Goal: Task Accomplishment & Management: Use online tool/utility

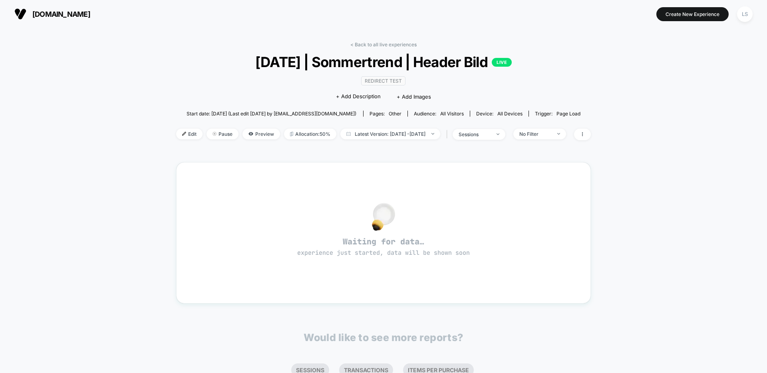
click at [201, 52] on div "< Back to all live experiences [DATE] | Sommertrend | Header Bild LIVE Redirect…" at bounding box center [383, 96] width 415 height 109
click at [397, 45] on link "< Back to all live experiences" at bounding box center [383, 45] width 66 height 6
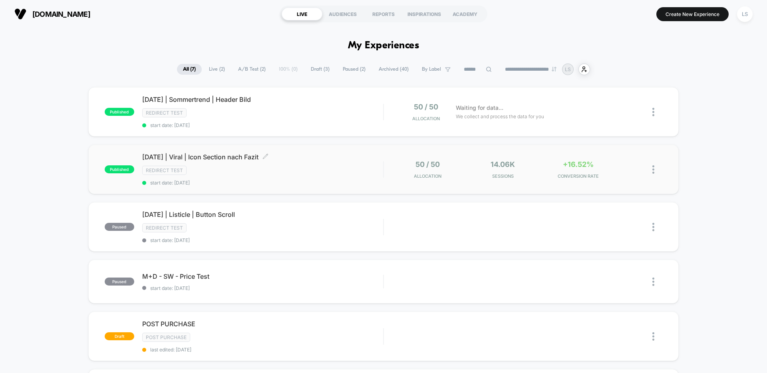
click at [208, 163] on div "[DATE] | Viral | Icon Section nach Fazit Click to edit experience details Click…" at bounding box center [262, 169] width 241 height 33
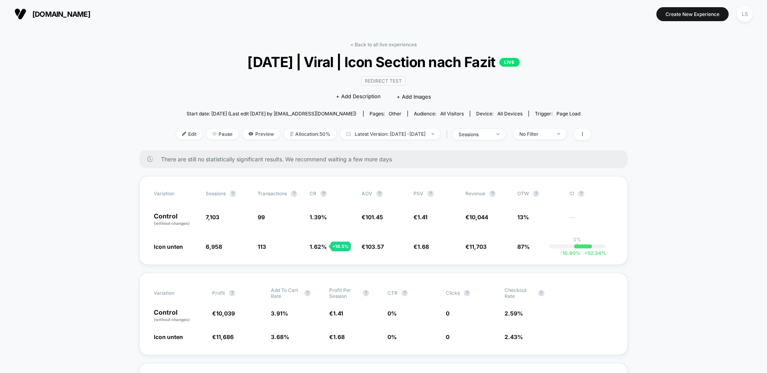
drag, startPoint x: 202, startPoint y: 212, endPoint x: 227, endPoint y: 211, distance: 25.2
click at [227, 211] on div "Variation Sessions ? Transactions ? CR ? AOV ? PSV ? Revenue ? OTW ? CI ? Contr…" at bounding box center [383, 220] width 488 height 89
drag, startPoint x: 207, startPoint y: 244, endPoint x: 238, endPoint y: 244, distance: 30.8
click at [238, 244] on span "6,958 - 2 %" at bounding box center [228, 247] width 44 height 8
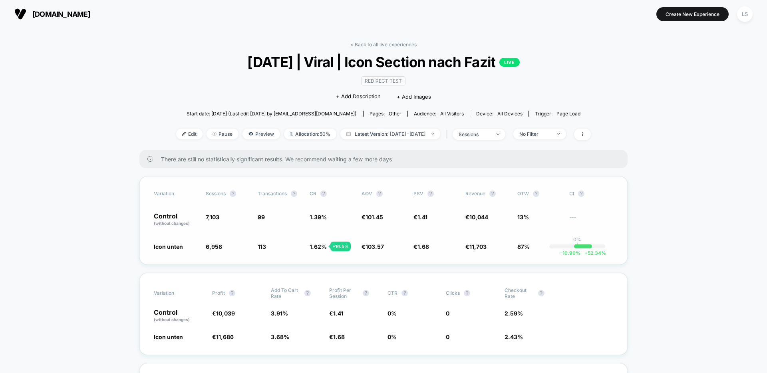
click at [238, 244] on span "6,958 - 2 %" at bounding box center [228, 247] width 44 height 8
click at [207, 135] on span "Pause" at bounding box center [223, 134] width 32 height 11
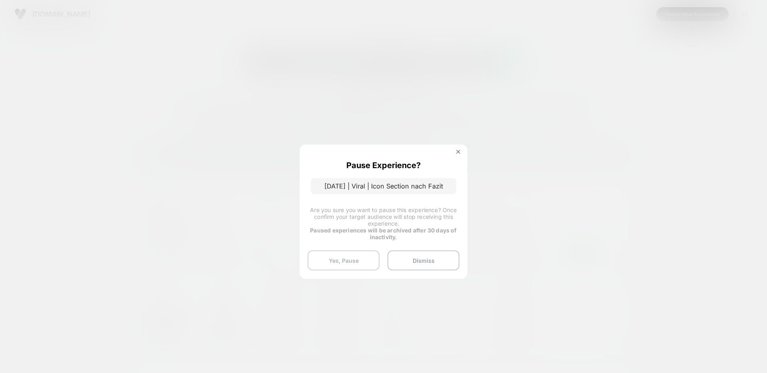
click at [339, 260] on button "Yes, Pause" at bounding box center [344, 260] width 72 height 20
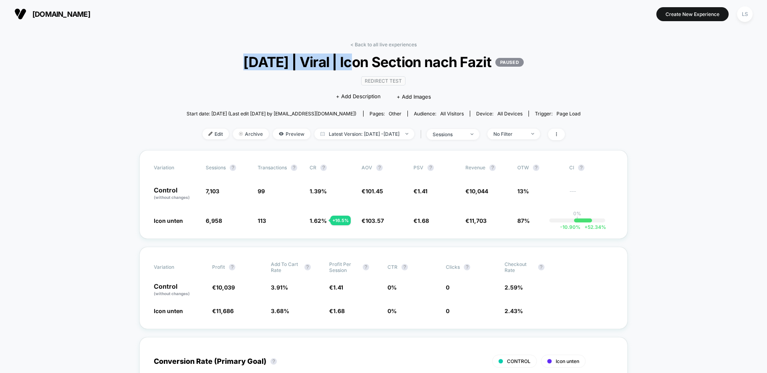
drag, startPoint x: 239, startPoint y: 64, endPoint x: 346, endPoint y: 62, distance: 107.5
click at [346, 62] on span "[DATE] | Viral | Icon Section nach Fazit PAUSED" at bounding box center [383, 62] width 355 height 17
copy span "[DATE] | Viral |"
click at [401, 46] on link "< Back to all live experiences" at bounding box center [383, 45] width 66 height 6
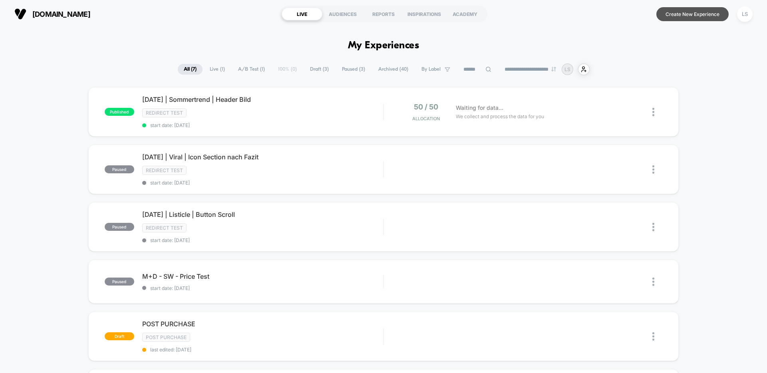
click at [675, 16] on button "Create New Experience" at bounding box center [692, 14] width 72 height 14
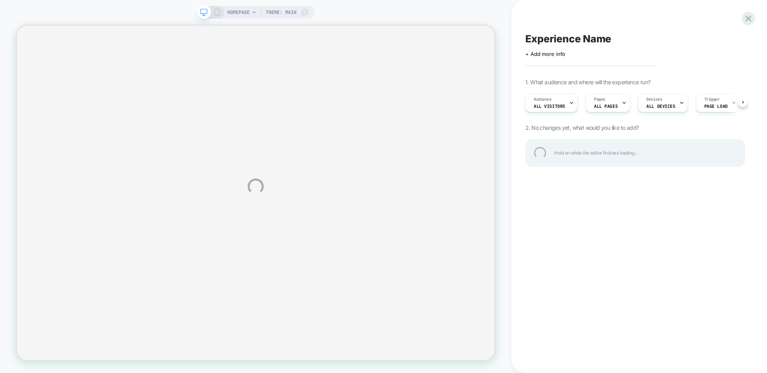
click at [590, 36] on div "Experience Name" at bounding box center [635, 39] width 220 height 12
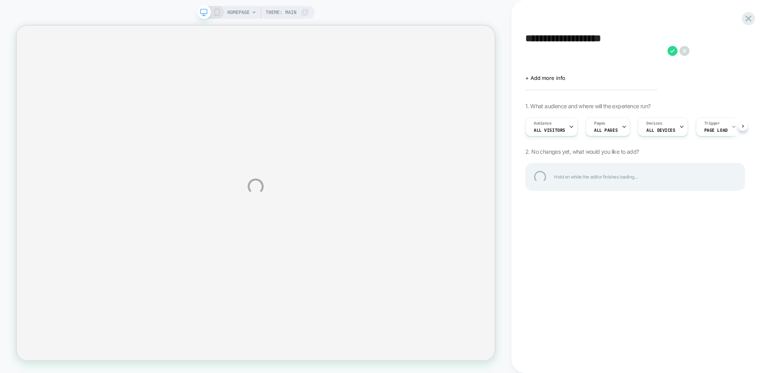
drag, startPoint x: 538, startPoint y: 41, endPoint x: 523, endPoint y: 41, distance: 15.6
click at [523, 41] on div "**********" at bounding box center [383, 186] width 767 height 373
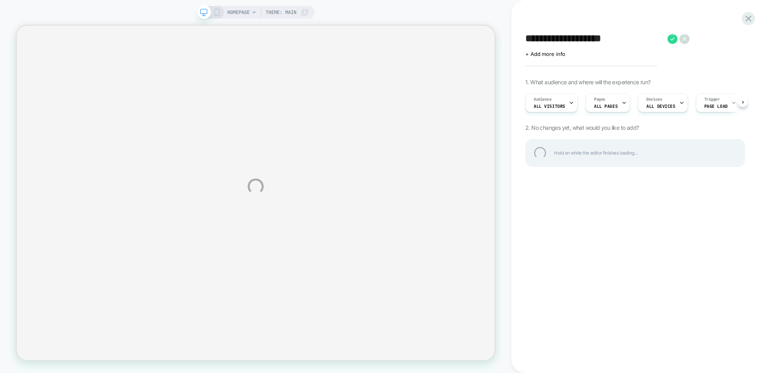
click at [551, 38] on textarea "**********" at bounding box center [594, 39] width 138 height 12
click at [606, 39] on textarea "**********" at bounding box center [594, 39] width 138 height 12
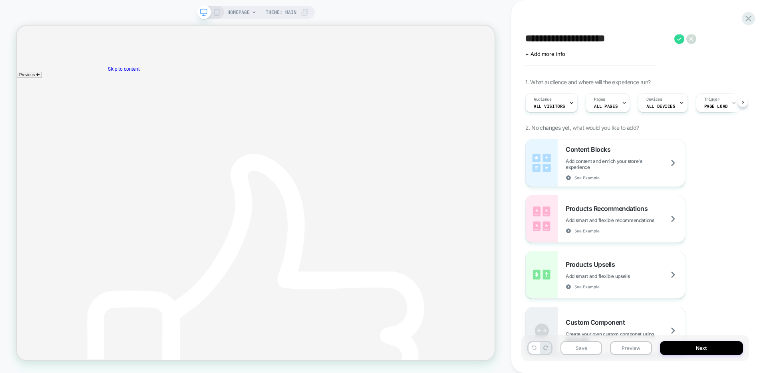
scroll to position [0, 0]
type textarea "**********"
click at [730, 38] on icon at bounding box center [728, 39] width 10 height 10
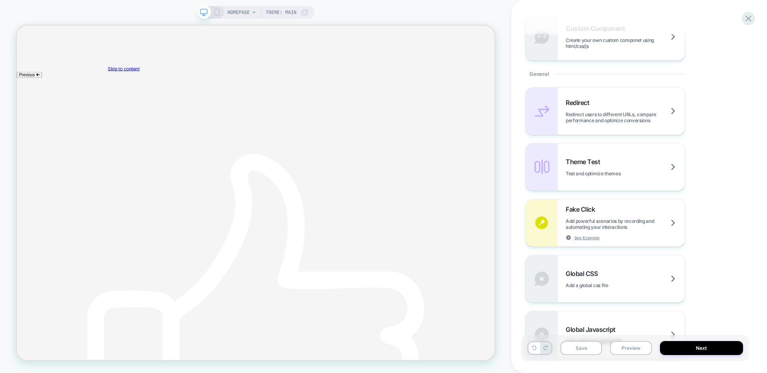
scroll to position [304, 0]
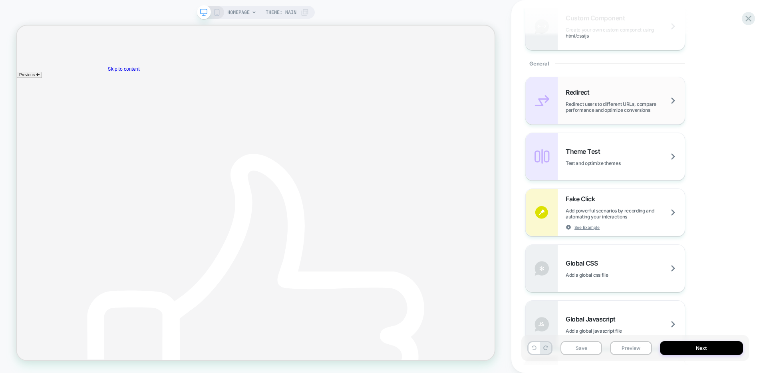
click at [595, 104] on span "Redirect users to different URLs, compare performance and optimize conversions" at bounding box center [625, 107] width 119 height 12
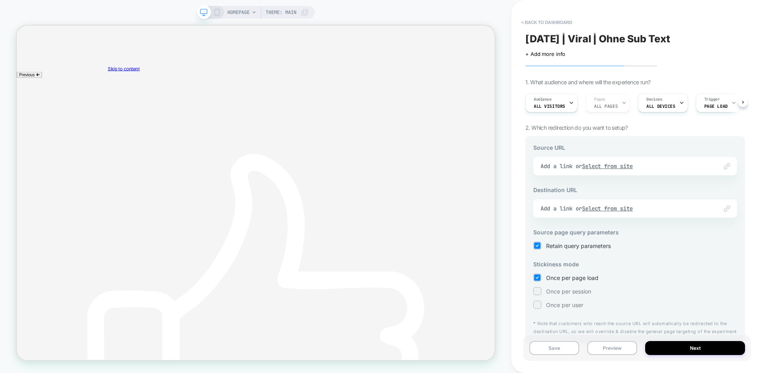
click at [611, 172] on div "Link to Add a link or Select from site" at bounding box center [635, 166] width 204 height 18
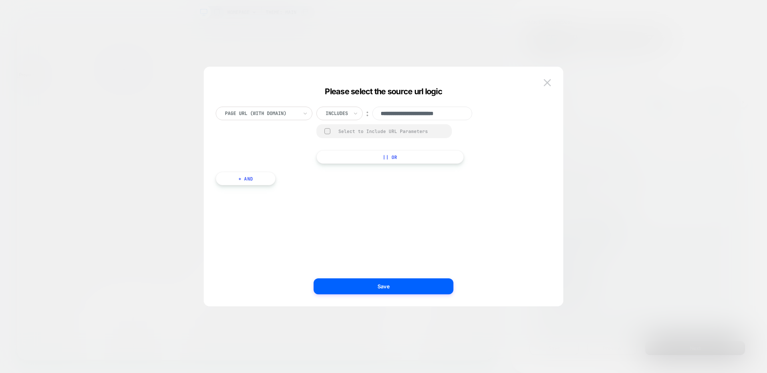
scroll to position [0, 0]
click at [421, 111] on input "**********" at bounding box center [422, 114] width 100 height 14
paste input "**********"
type input "**********"
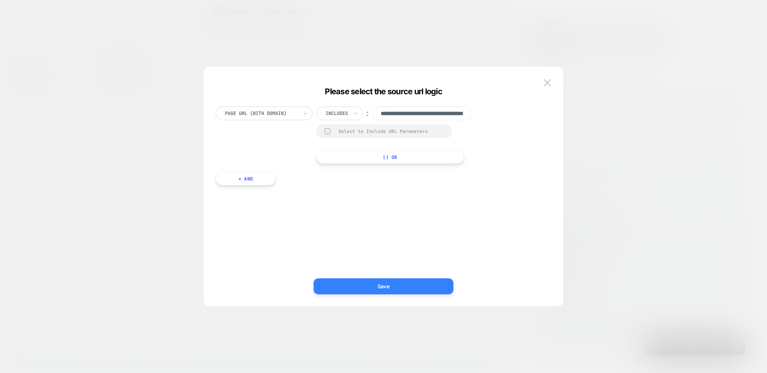
click at [411, 289] on button "Save" at bounding box center [384, 286] width 140 height 16
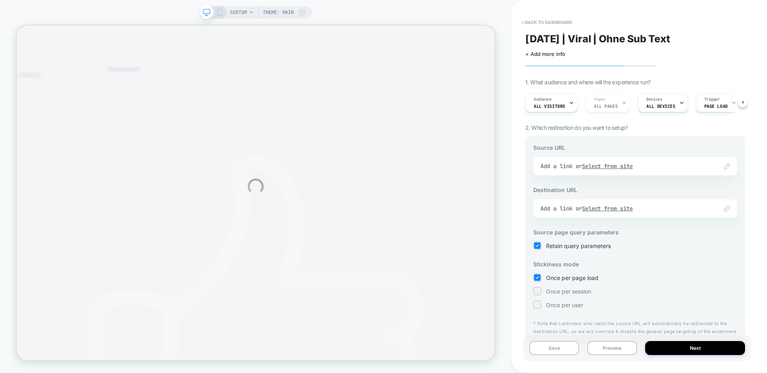
click at [605, 209] on div "CUSTOM Theme: MAIN < back to dashboard [DATE] | Viral | Ohne Sub Text Click to …" at bounding box center [383, 186] width 767 height 373
click at [623, 209] on div "CUSTOM Theme: MAIN < back to dashboard [DATE] | Viral | Ohne Sub Text Click to …" at bounding box center [383, 186] width 767 height 373
click at [623, 209] on u "Select from site" at bounding box center [607, 208] width 51 height 7
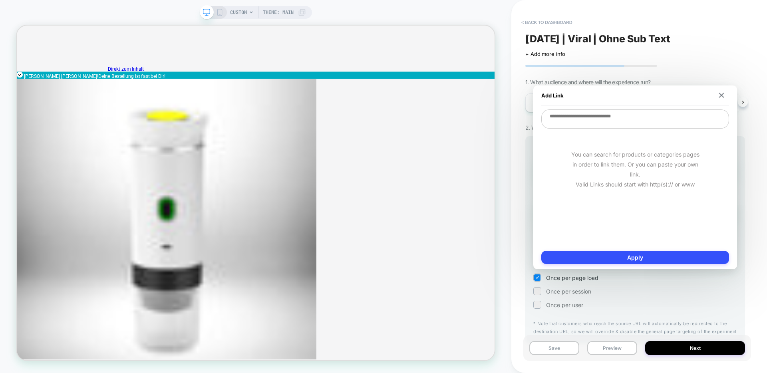
click at [614, 127] on textarea at bounding box center [635, 118] width 188 height 19
paste textarea "**********"
type textarea "*"
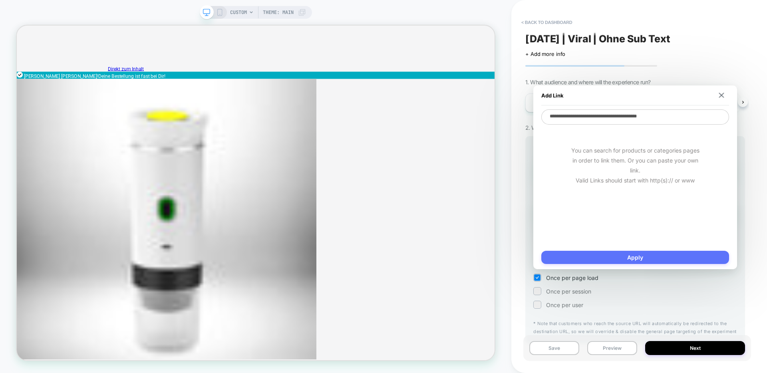
type textarea "**********"
click at [618, 261] on button "Apply" at bounding box center [635, 257] width 188 height 13
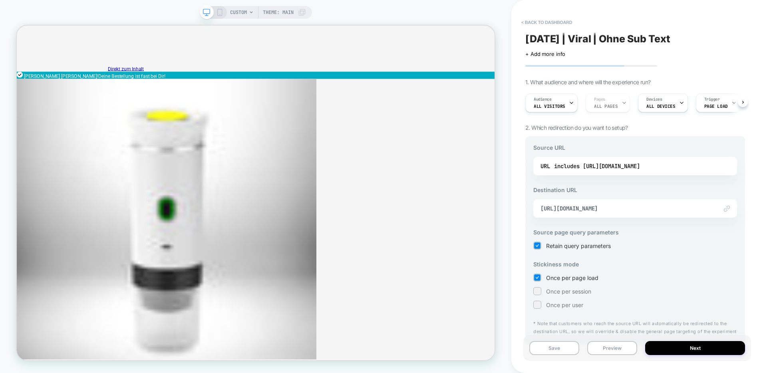
click at [565, 307] on span "Once per user" at bounding box center [564, 305] width 37 height 7
click at [696, 349] on button "Next" at bounding box center [695, 348] width 100 height 14
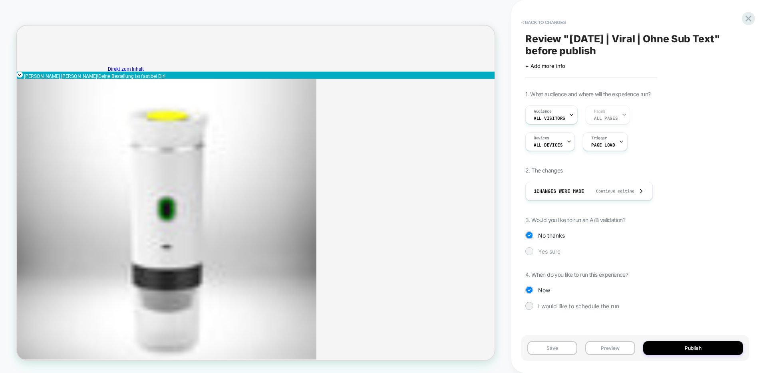
click at [546, 254] on span "Yes sure" at bounding box center [549, 251] width 22 height 7
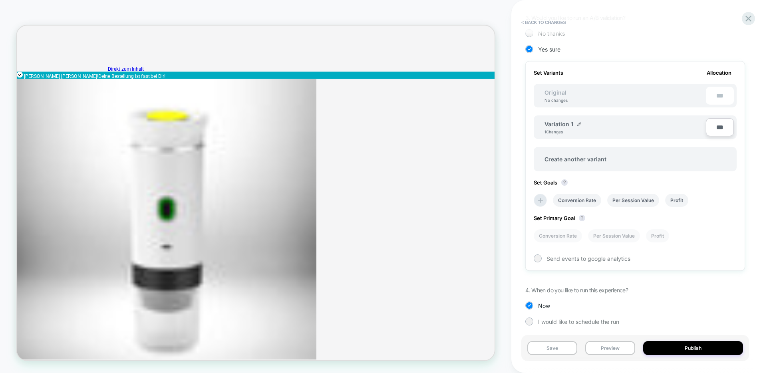
scroll to position [207, 0]
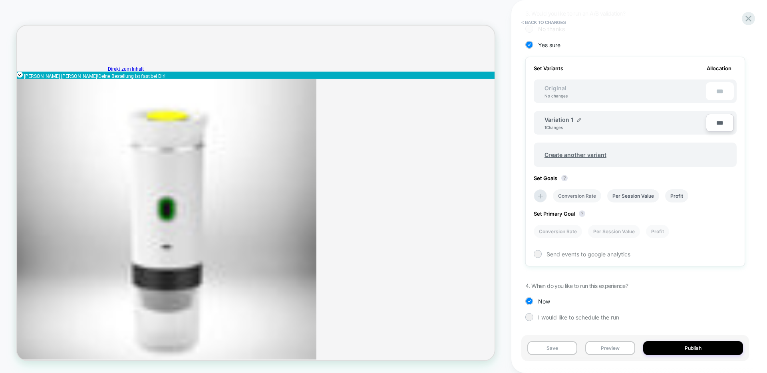
click at [572, 197] on li "Conversion Rate" at bounding box center [577, 195] width 48 height 13
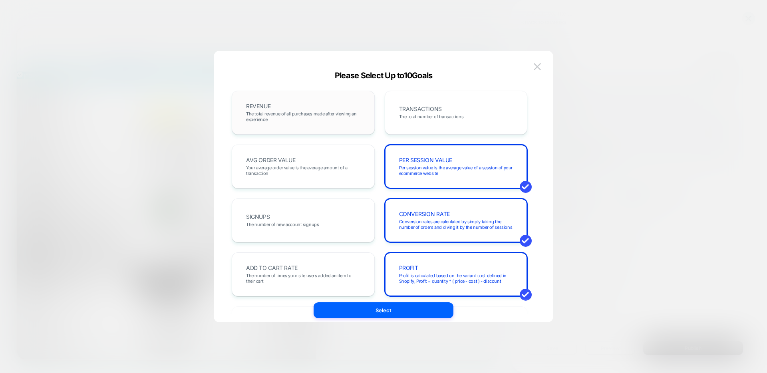
click at [326, 128] on div "REVENUE The total revenue of all purchases made after viewing an experience" at bounding box center [303, 113] width 143 height 44
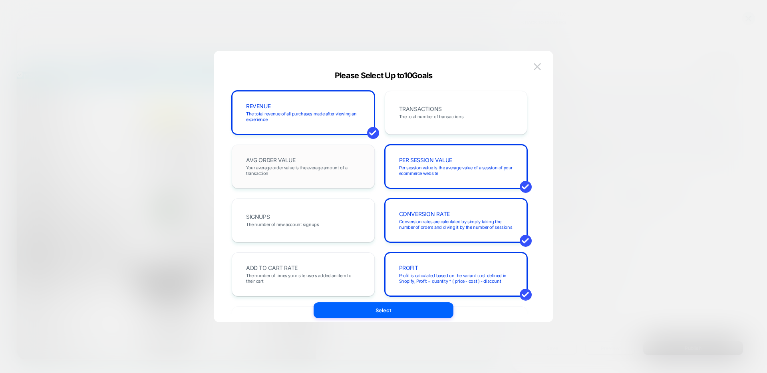
click at [326, 175] on span "Your average order value is the average amount of a transaction" at bounding box center [303, 170] width 114 height 11
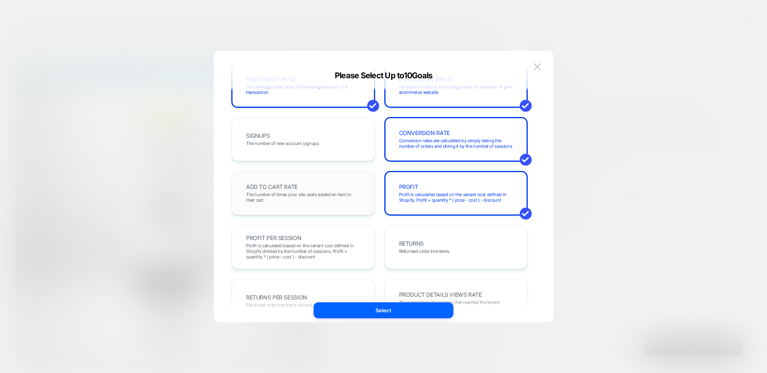
click at [313, 203] on div "ADD TO CART RATE The number of times your site users added an item to their cart" at bounding box center [303, 193] width 126 height 27
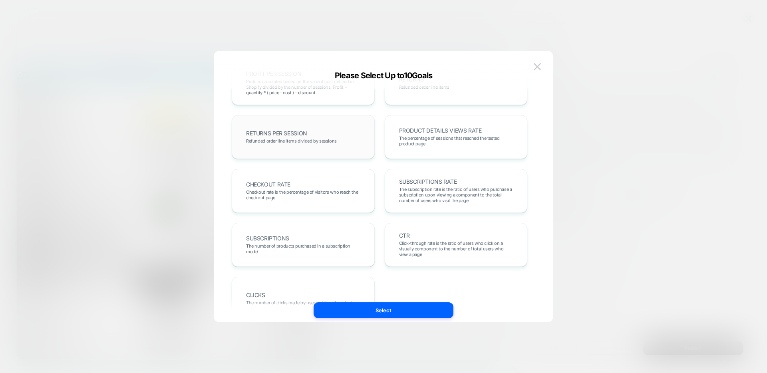
scroll to position [276, 0]
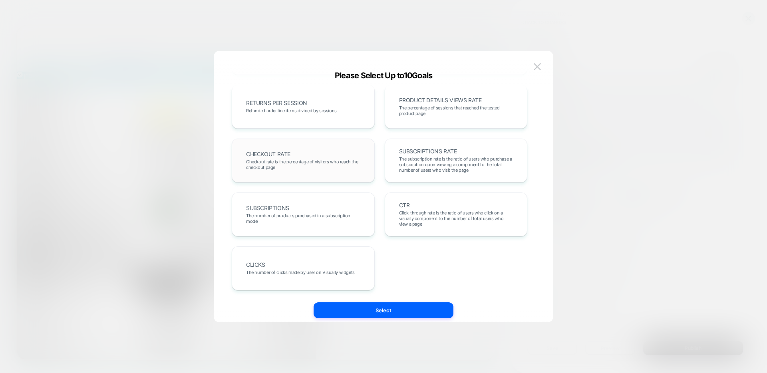
click at [323, 167] on span "Checkout rate is the percentage of visitors who reach the checkout page" at bounding box center [303, 164] width 114 height 11
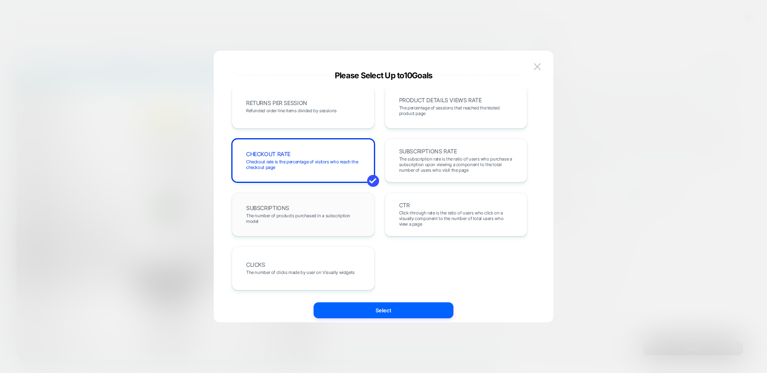
click at [323, 228] on div "SUBSCRIPTIONS The number of products purchased in a subscription model" at bounding box center [303, 214] width 126 height 27
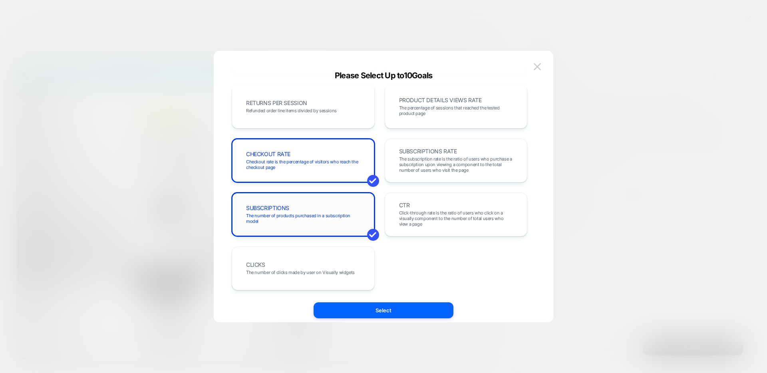
click at [323, 228] on div "SUBSCRIPTIONS The number of products purchased in a subscription model" at bounding box center [303, 214] width 126 height 27
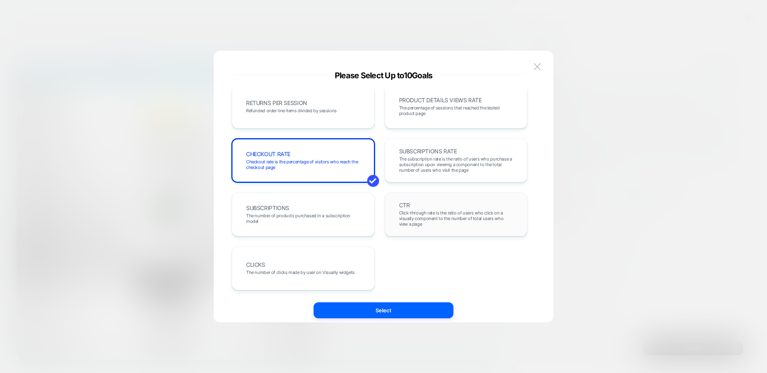
click at [434, 209] on div "CTR Click-through rate is the ratio of users who click on a visually component …" at bounding box center [456, 214] width 126 height 27
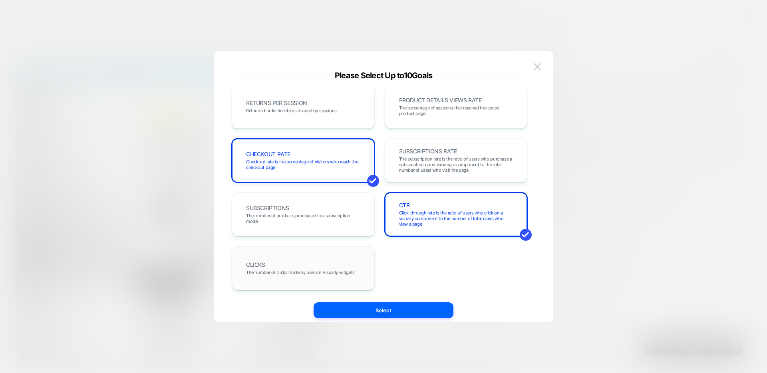
click at [340, 258] on div "CLICKS The number of clicks made by user on Visually widgets" at bounding box center [303, 268] width 126 height 27
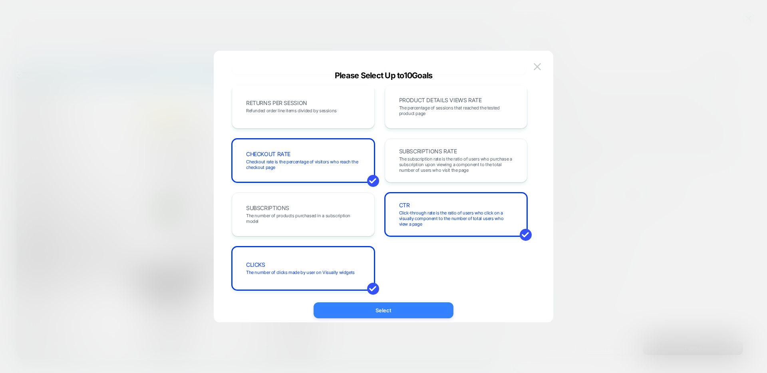
click at [389, 314] on button "Select" at bounding box center [384, 310] width 140 height 16
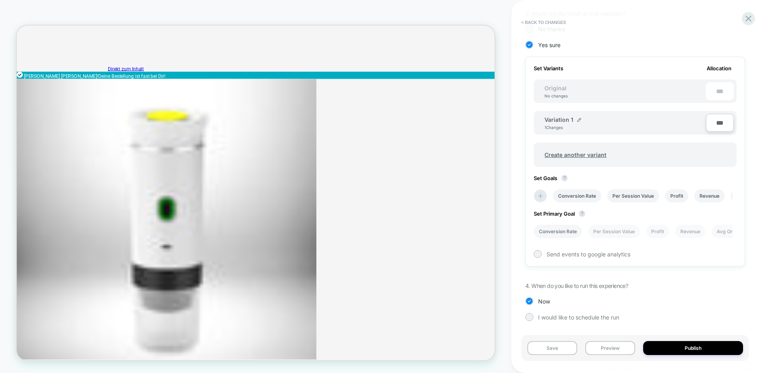
click at [565, 233] on li "Conversion Rate" at bounding box center [558, 231] width 48 height 13
click at [686, 346] on button "Publish" at bounding box center [693, 348] width 100 height 14
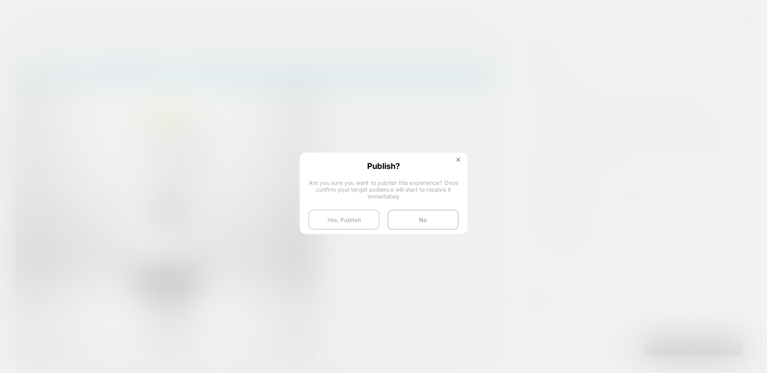
click at [336, 225] on button "Yes, Publish" at bounding box center [343, 220] width 71 height 20
